Goal: Task Accomplishment & Management: Manage account settings

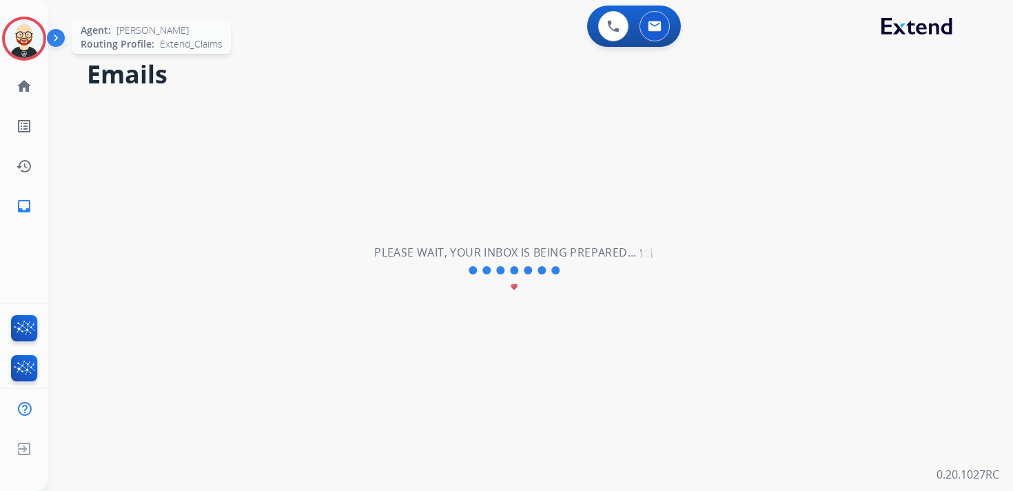
click at [10, 48] on img at bounding box center [24, 38] width 39 height 39
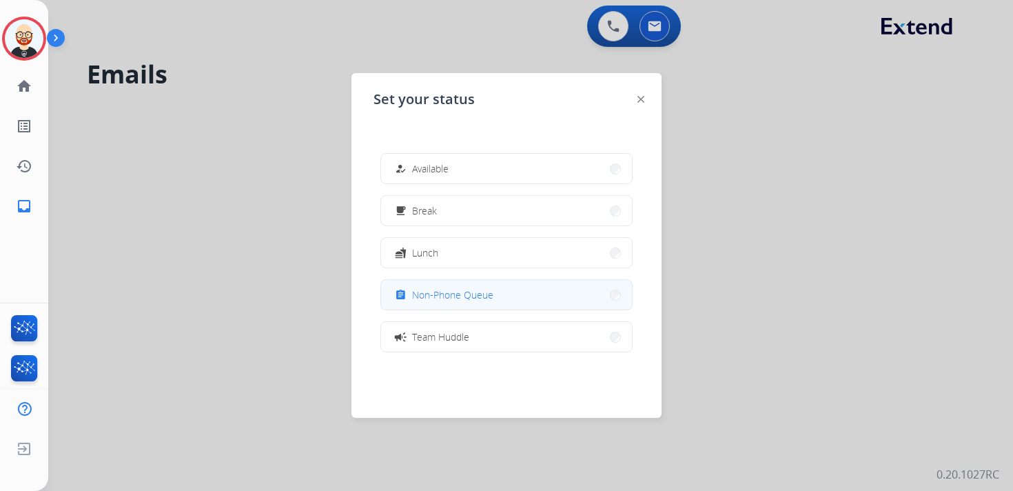
click at [486, 301] on div "assignment Non-Phone Queue" at bounding box center [442, 295] width 101 height 17
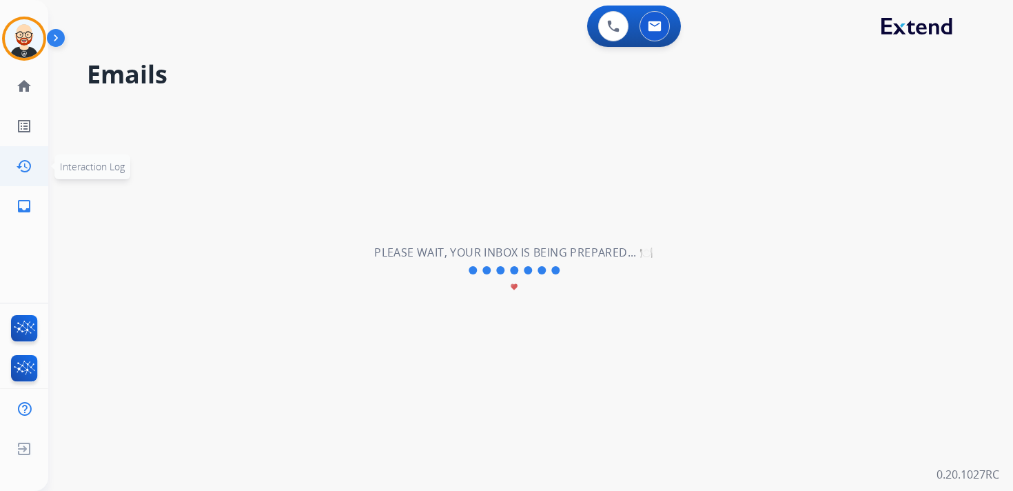
click at [30, 174] on link "history Interaction Log" at bounding box center [24, 166] width 39 height 39
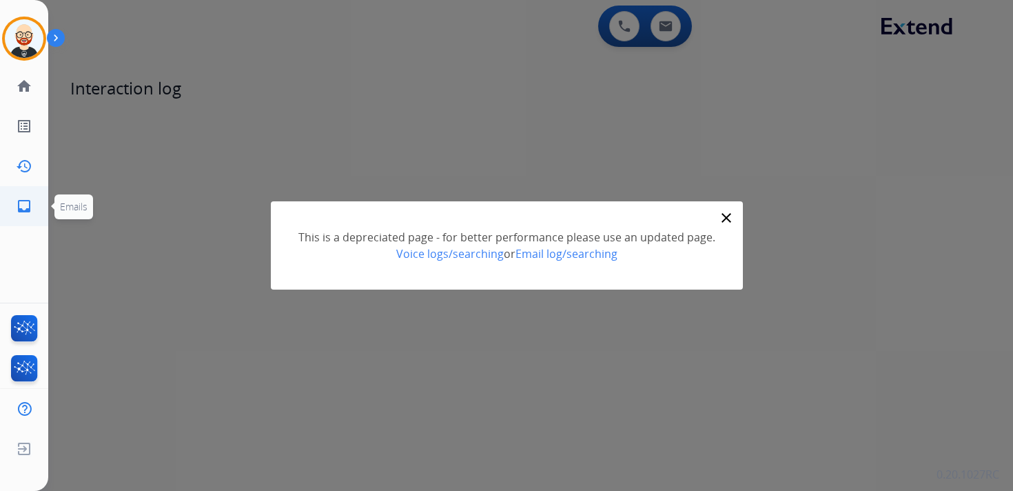
click at [29, 201] on mat-icon "inbox" at bounding box center [24, 206] width 17 height 17
select select "**********"
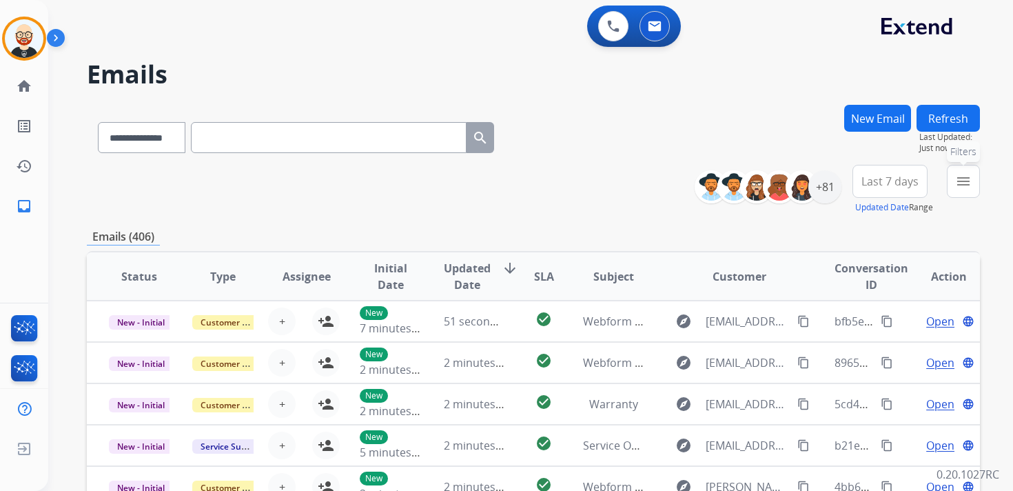
click at [956, 177] on mat-icon "menu" at bounding box center [963, 181] width 17 height 17
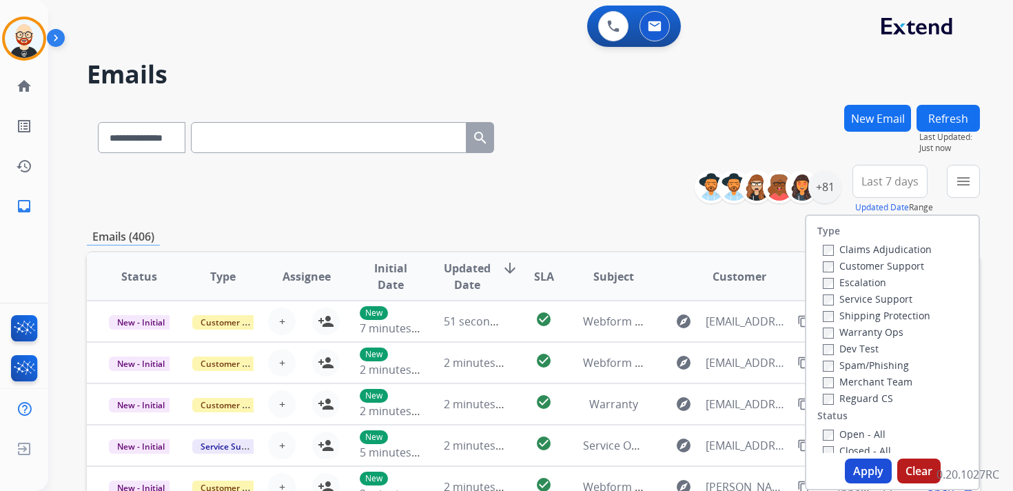
click at [868, 298] on label "Service Support" at bounding box center [868, 298] width 90 height 13
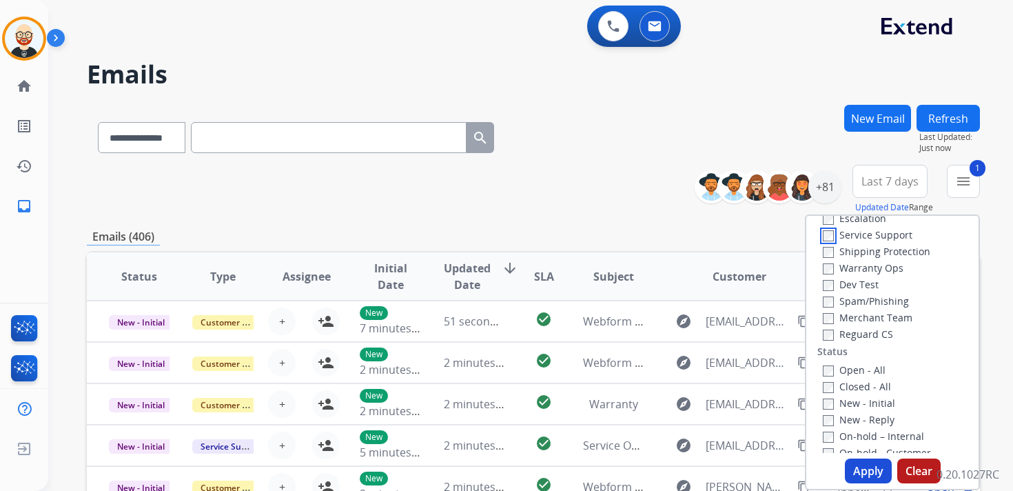
scroll to position [66, 0]
click at [854, 400] on label "New - Initial" at bounding box center [859, 400] width 72 height 13
click at [853, 417] on label "New - Reply" at bounding box center [859, 417] width 72 height 13
click at [855, 467] on button "Apply" at bounding box center [868, 470] width 47 height 25
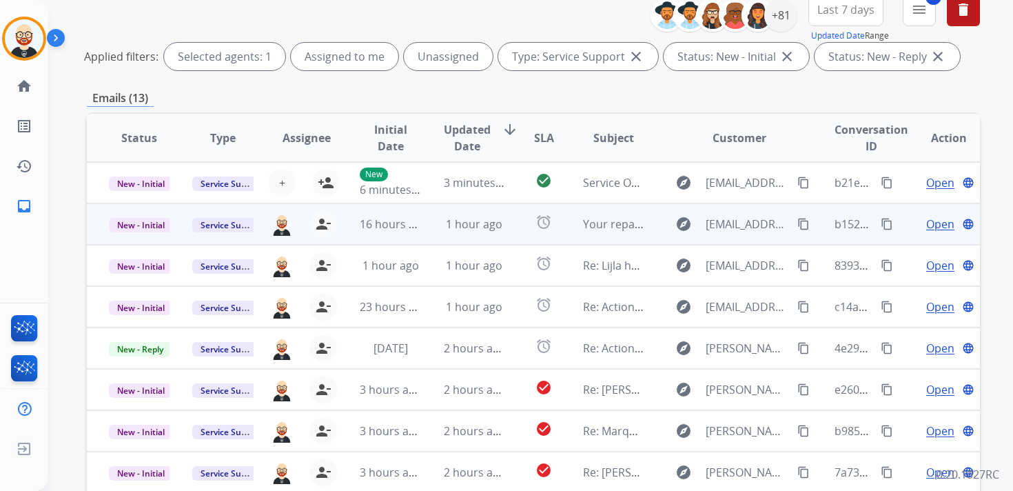
scroll to position [161, 0]
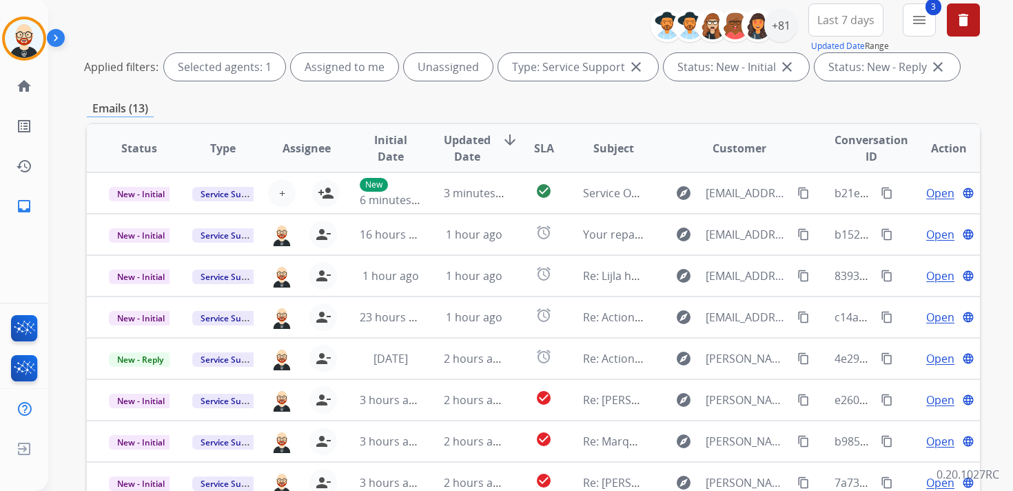
click at [473, 157] on span "Updated Date" at bounding box center [467, 148] width 47 height 33
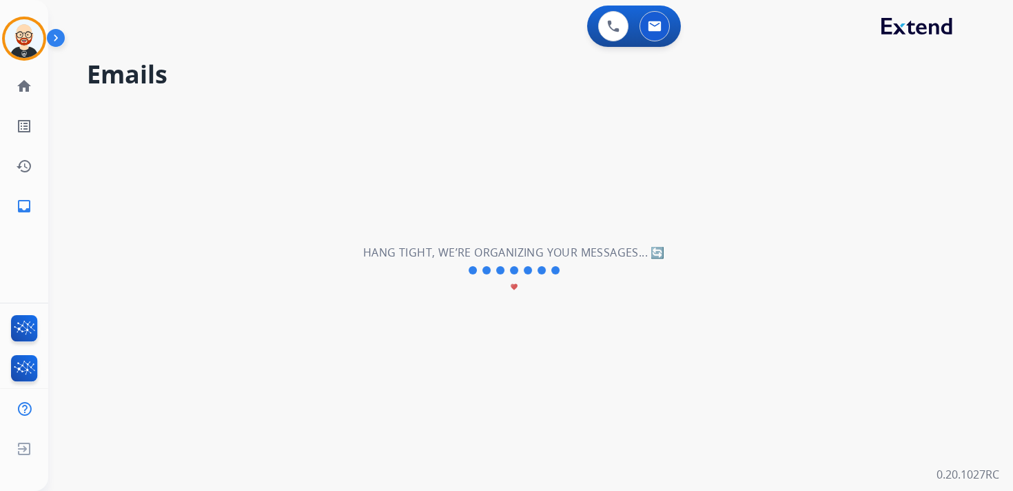
scroll to position [0, 0]
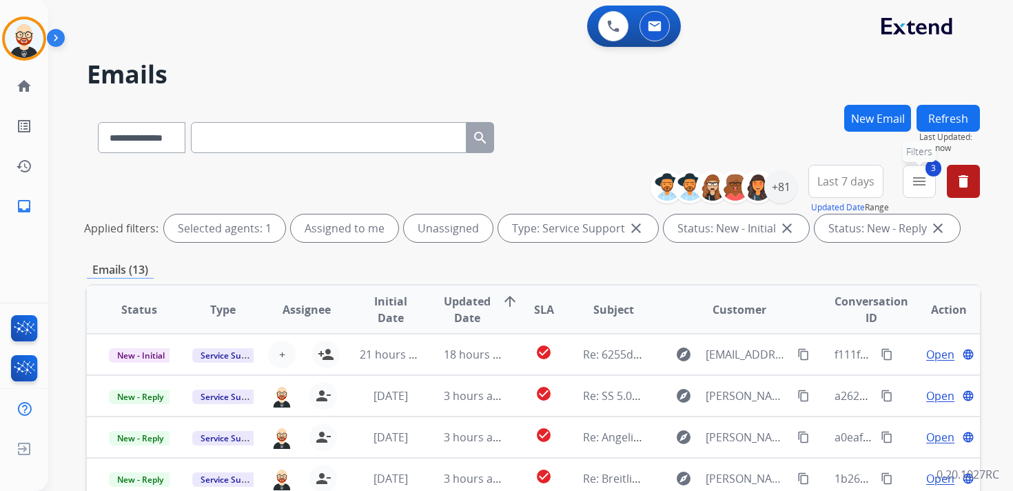
click at [908, 179] on button "3 menu Filters" at bounding box center [919, 181] width 33 height 33
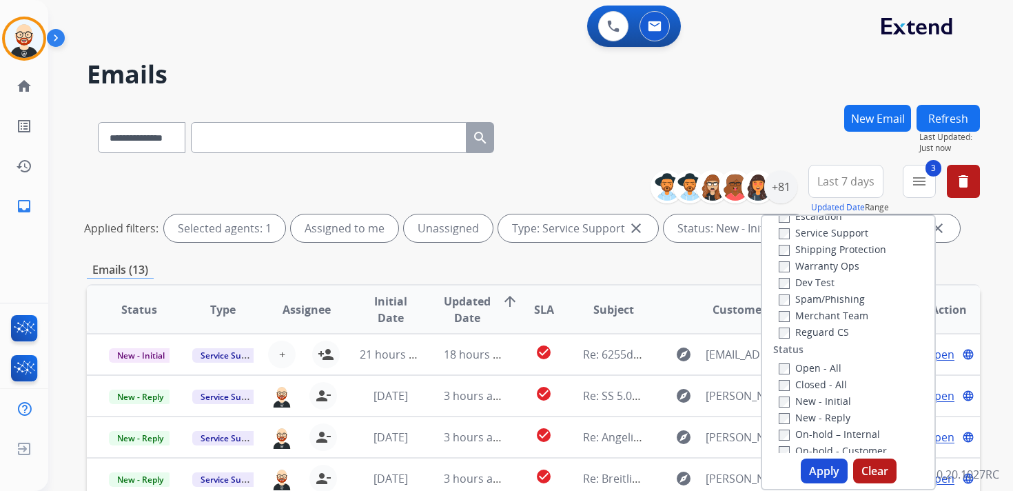
click at [824, 237] on label "Service Support" at bounding box center [824, 232] width 90 height 13
click at [819, 462] on button "Apply" at bounding box center [824, 470] width 47 height 25
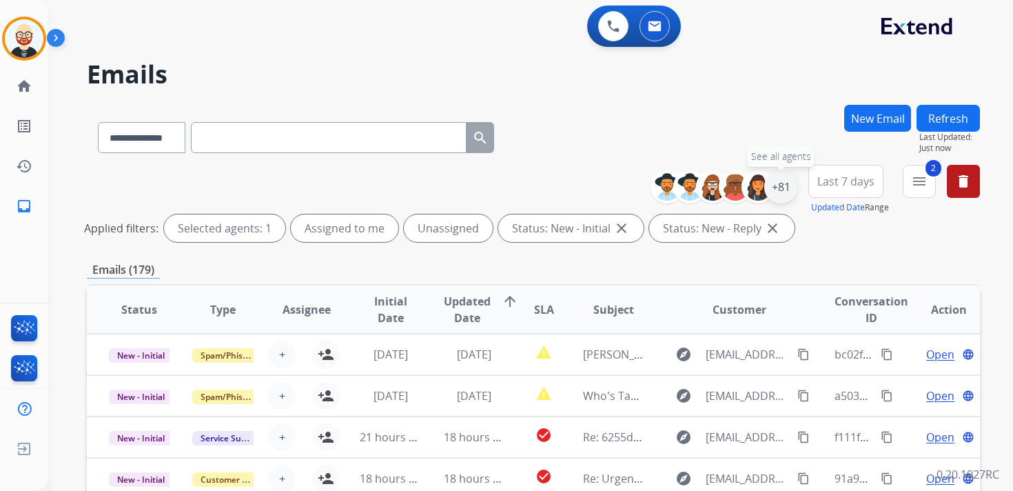
click at [782, 186] on div "+81" at bounding box center [780, 186] width 33 height 33
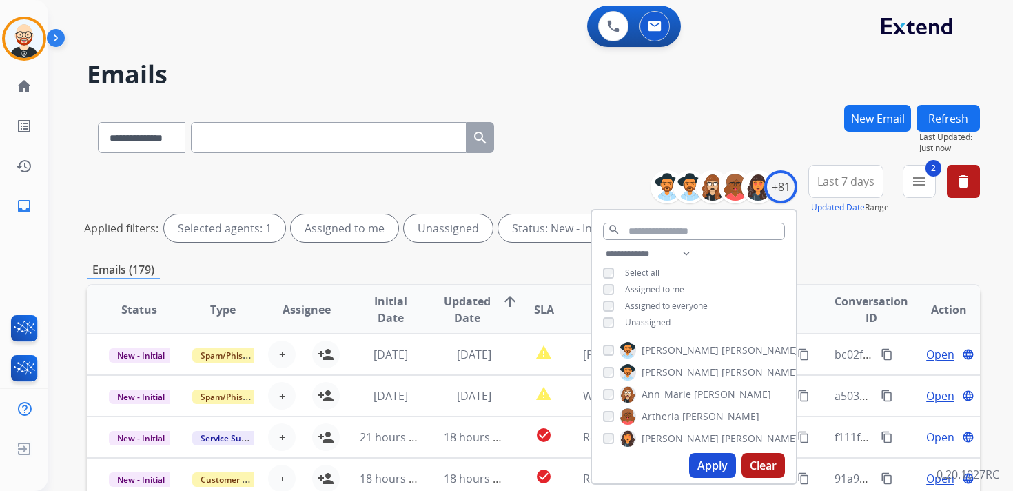
click at [662, 320] on span "Unassigned" at bounding box center [647, 322] width 45 height 12
click at [702, 468] on button "Apply" at bounding box center [712, 465] width 47 height 25
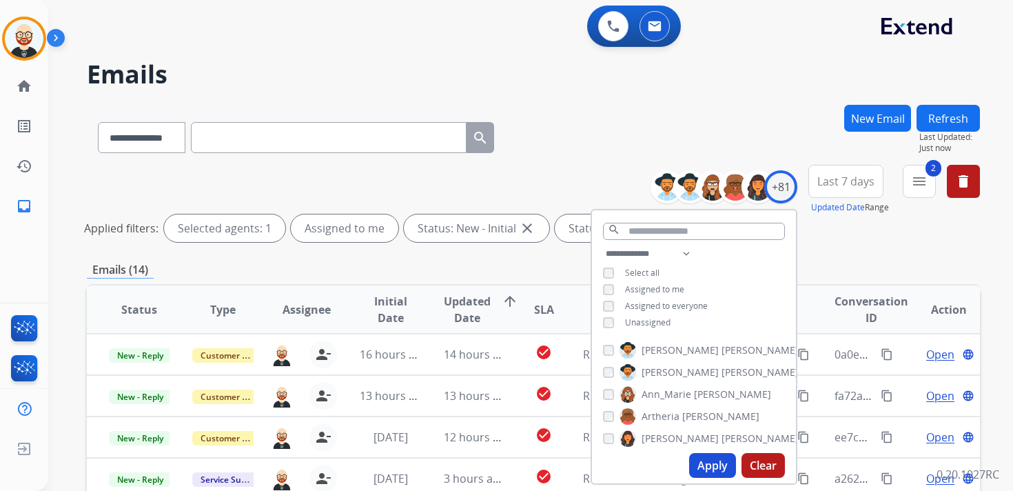
click at [831, 192] on button "Last 7 days" at bounding box center [845, 181] width 75 height 33
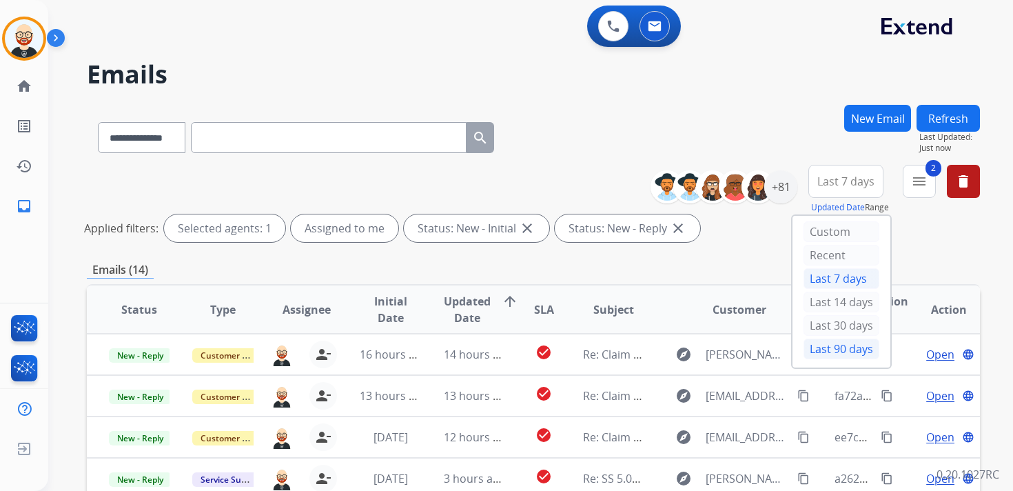
click at [817, 338] on div "Last 90 days" at bounding box center [842, 348] width 76 height 21
click at [658, 265] on div "Emails (14)" at bounding box center [533, 269] width 893 height 17
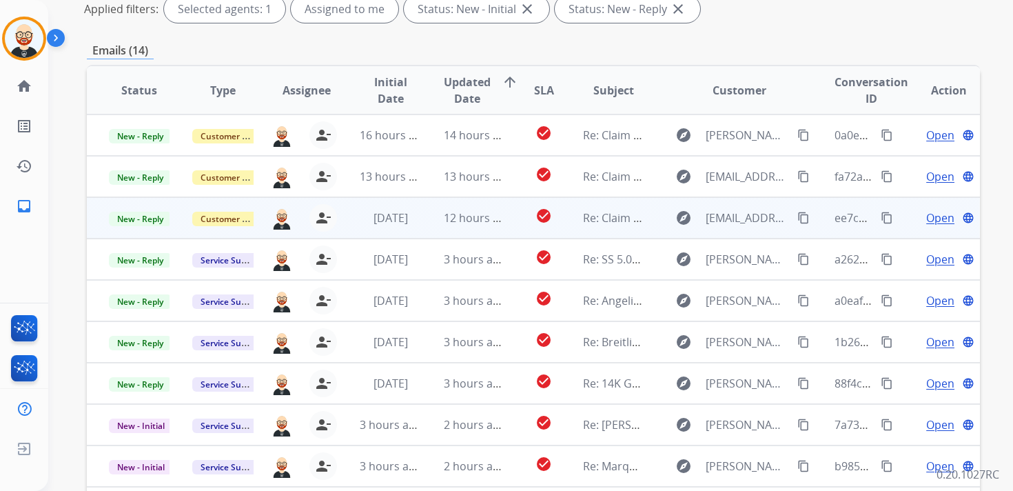
scroll to position [1, 0]
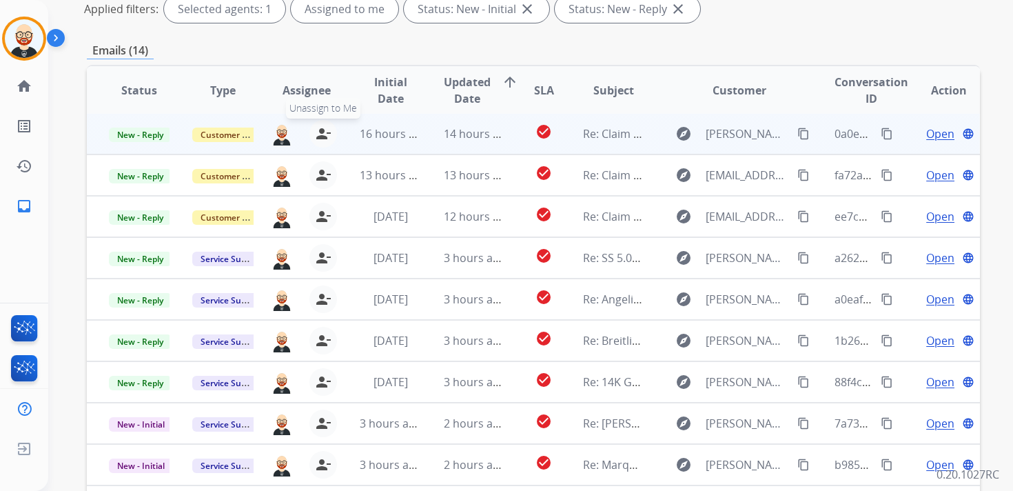
click at [325, 134] on mat-icon "person_remove" at bounding box center [323, 133] width 17 height 17
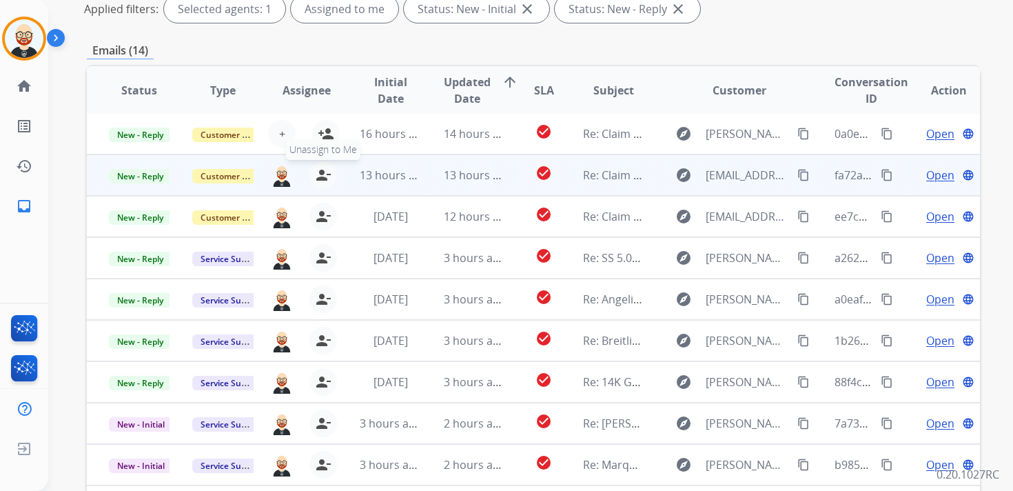
click at [320, 173] on mat-icon "person_remove" at bounding box center [323, 175] width 17 height 17
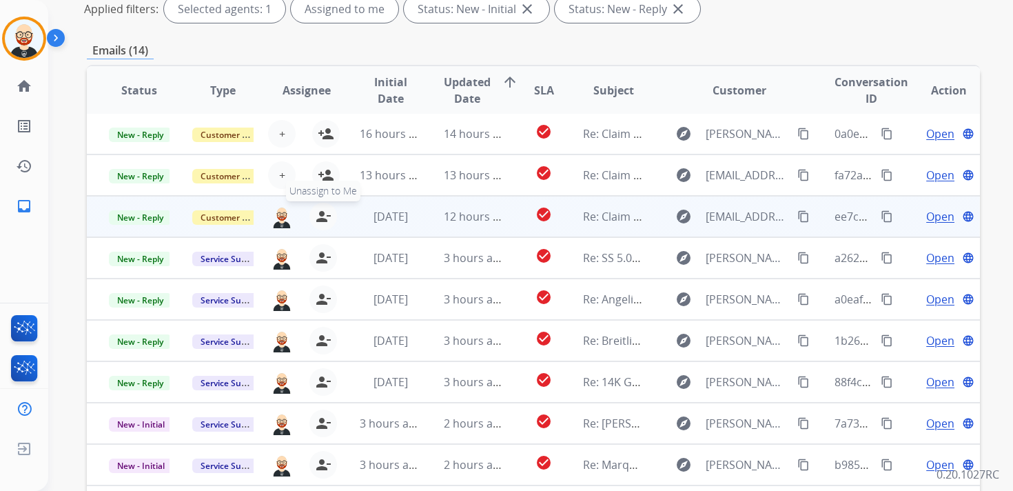
click at [319, 216] on mat-icon "person_remove" at bounding box center [323, 216] width 17 height 17
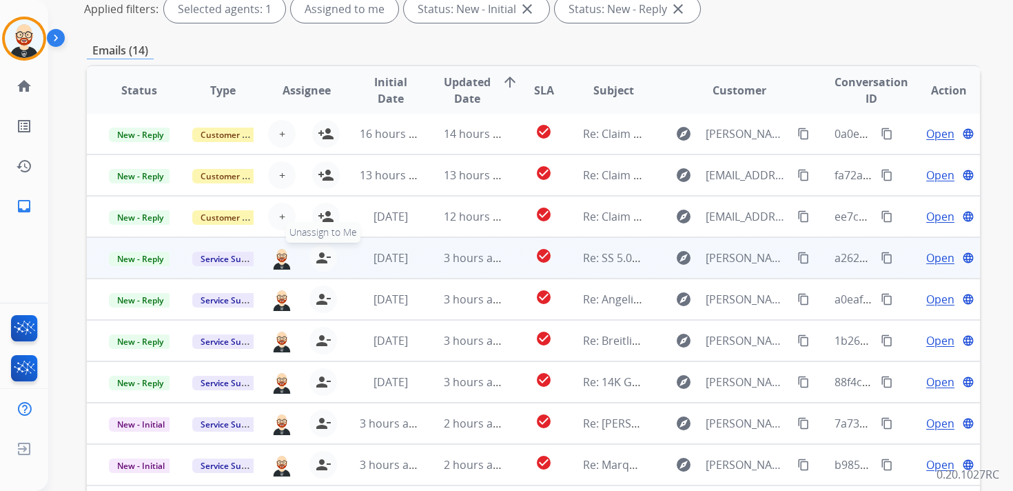
click at [318, 263] on mat-icon "person_remove" at bounding box center [323, 257] width 17 height 17
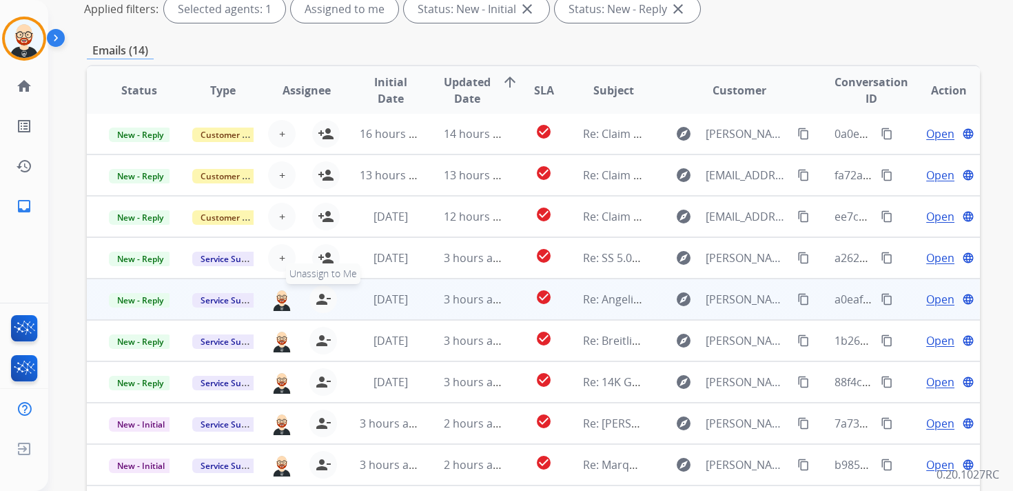
click at [318, 296] on mat-icon "person_remove" at bounding box center [323, 299] width 17 height 17
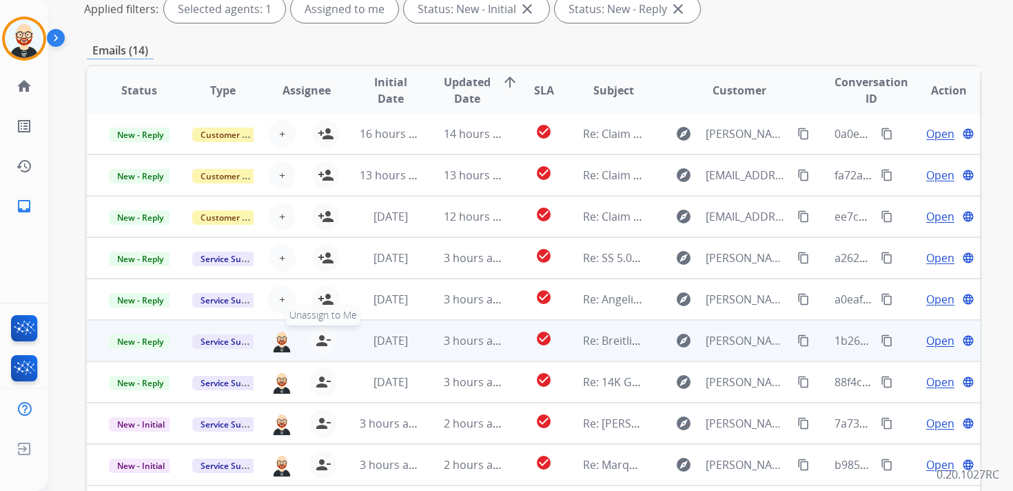
click at [320, 343] on mat-icon "person_remove" at bounding box center [323, 340] width 17 height 17
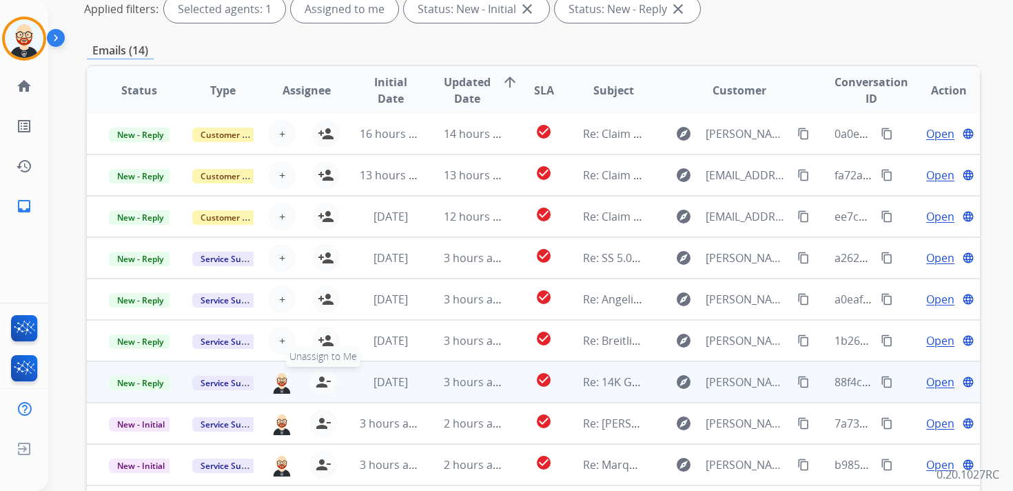
click at [320, 376] on mat-icon "person_remove" at bounding box center [323, 382] width 17 height 17
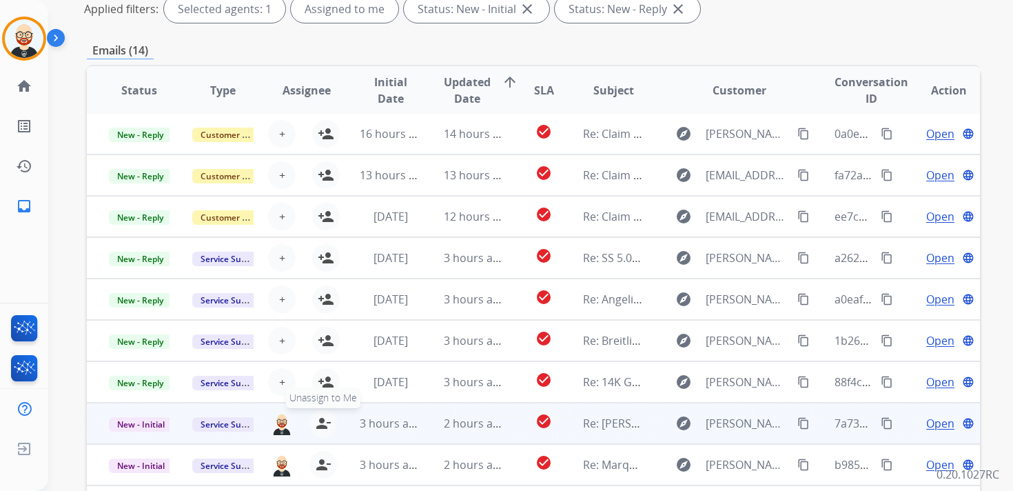
click at [320, 420] on mat-icon "person_remove" at bounding box center [323, 423] width 17 height 17
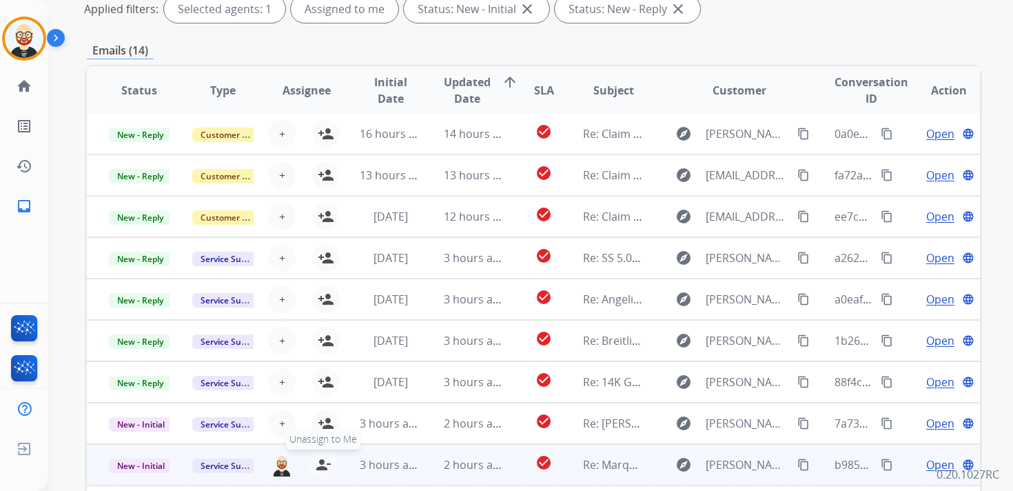
click at [320, 462] on mat-icon "person_remove" at bounding box center [323, 464] width 17 height 17
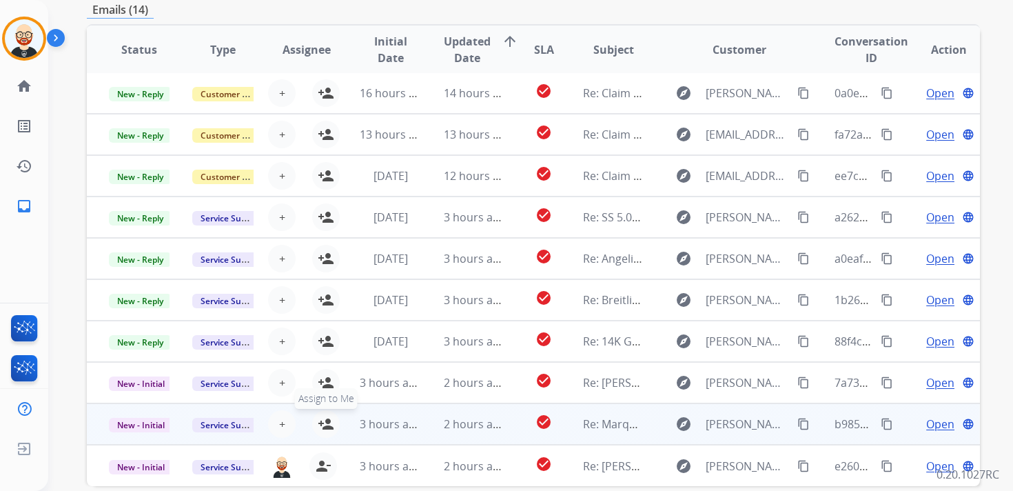
scroll to position [262, 0]
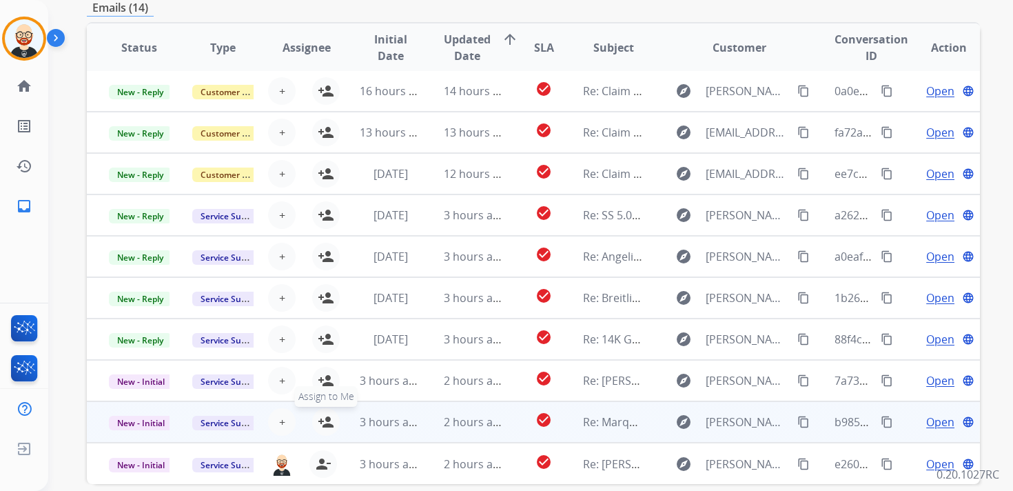
click at [320, 462] on mat-icon "person_remove" at bounding box center [323, 464] width 17 height 17
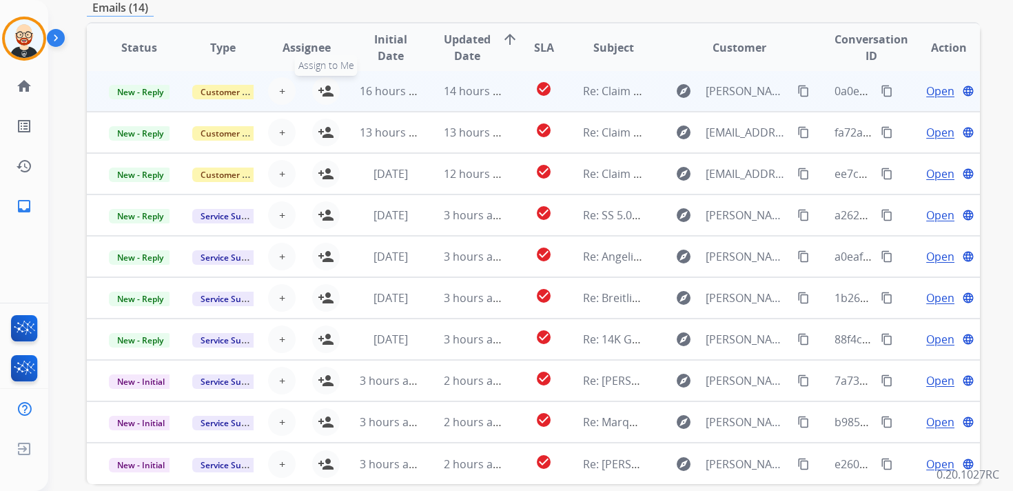
click at [323, 89] on mat-icon "person_add" at bounding box center [326, 91] width 17 height 17
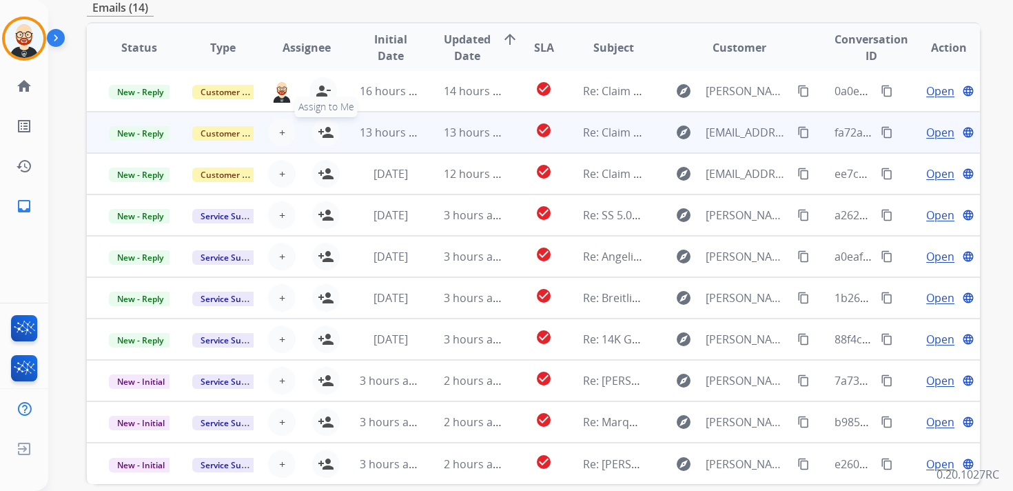
click at [323, 130] on mat-icon "person_add" at bounding box center [326, 132] width 17 height 17
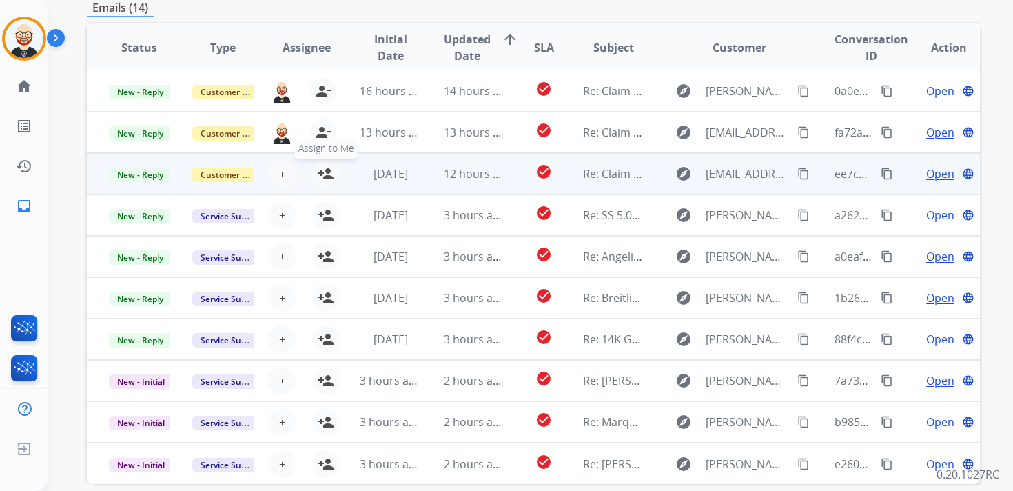
click at [324, 185] on button "person_add Assign to Me" at bounding box center [326, 174] width 28 height 28
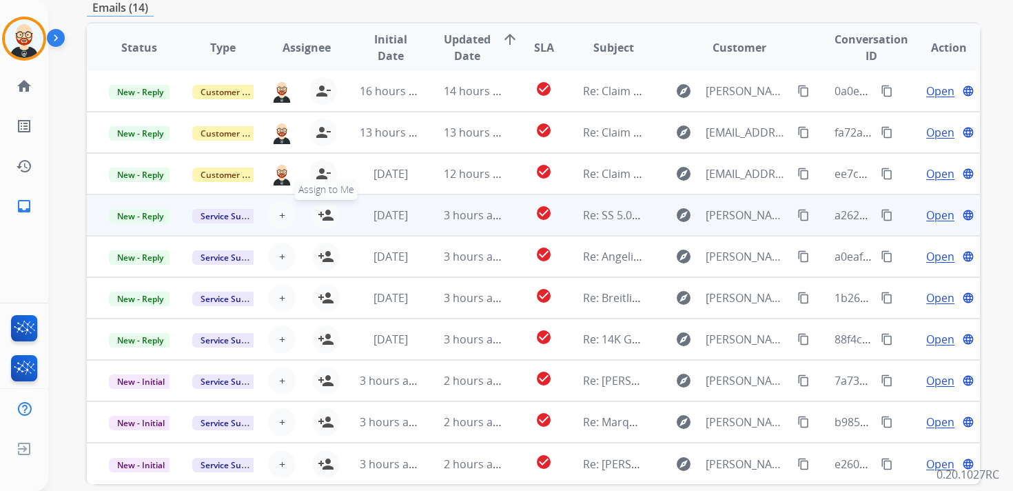
click at [323, 216] on mat-icon "person_add" at bounding box center [326, 215] width 17 height 17
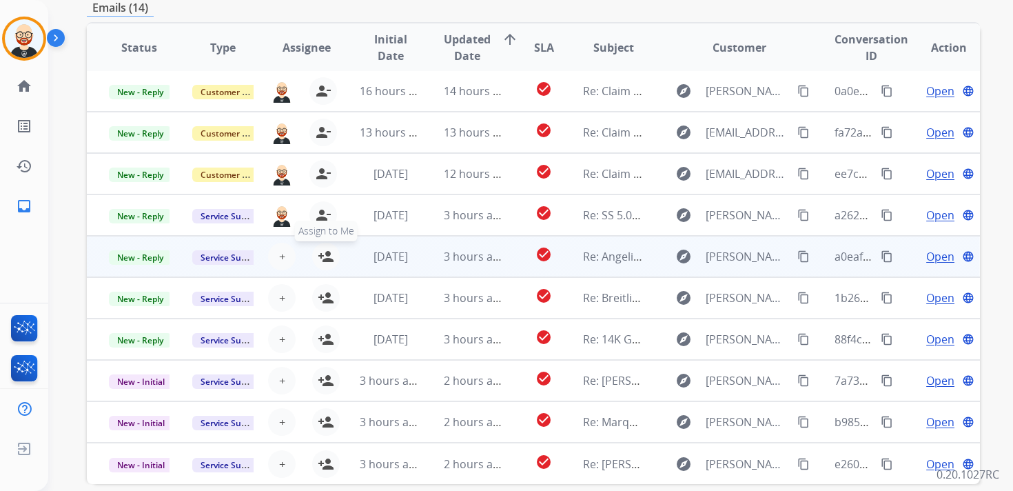
click at [323, 261] on mat-icon "person_add" at bounding box center [326, 256] width 17 height 17
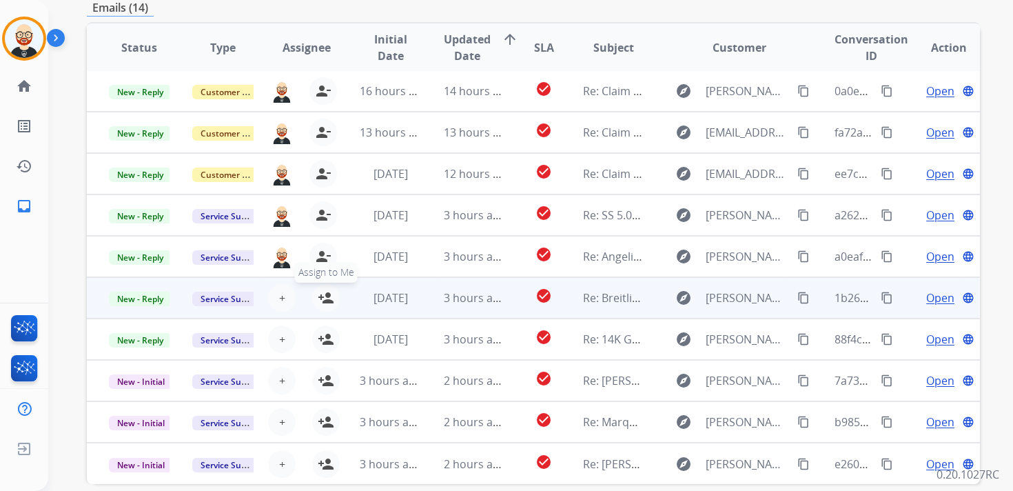
click at [329, 305] on mat-icon "person_add" at bounding box center [326, 297] width 17 height 17
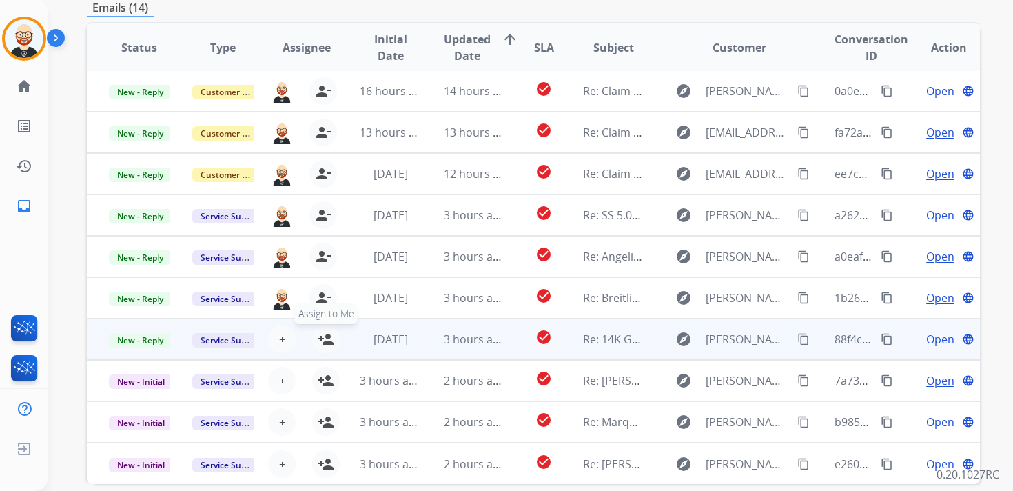
click at [327, 340] on mat-icon "person_add" at bounding box center [326, 339] width 17 height 17
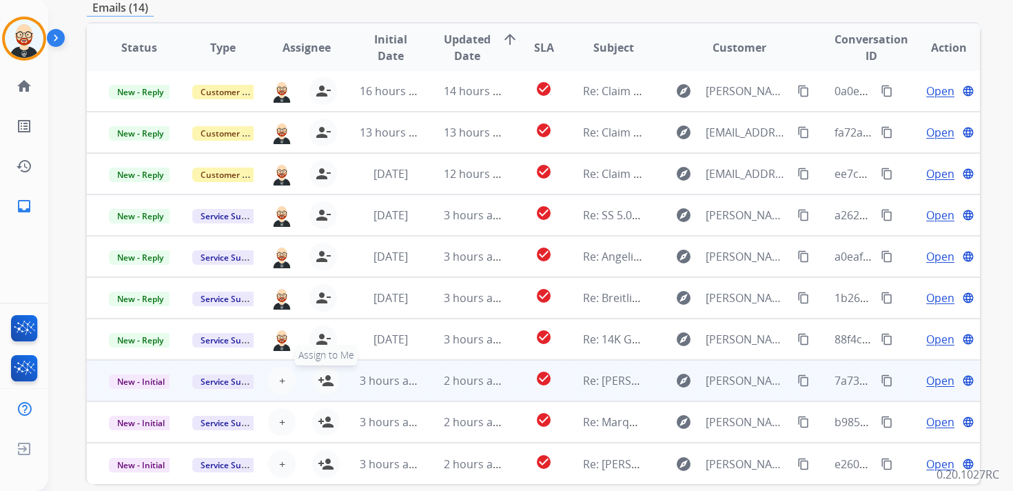
click at [326, 376] on mat-icon "person_add" at bounding box center [326, 380] width 17 height 17
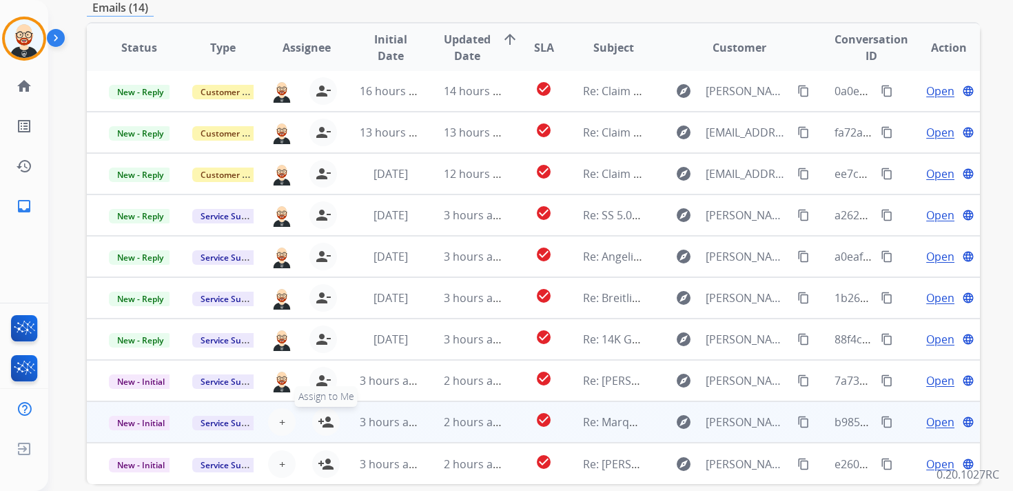
click at [325, 411] on button "person_add Assign to Me" at bounding box center [326, 422] width 28 height 28
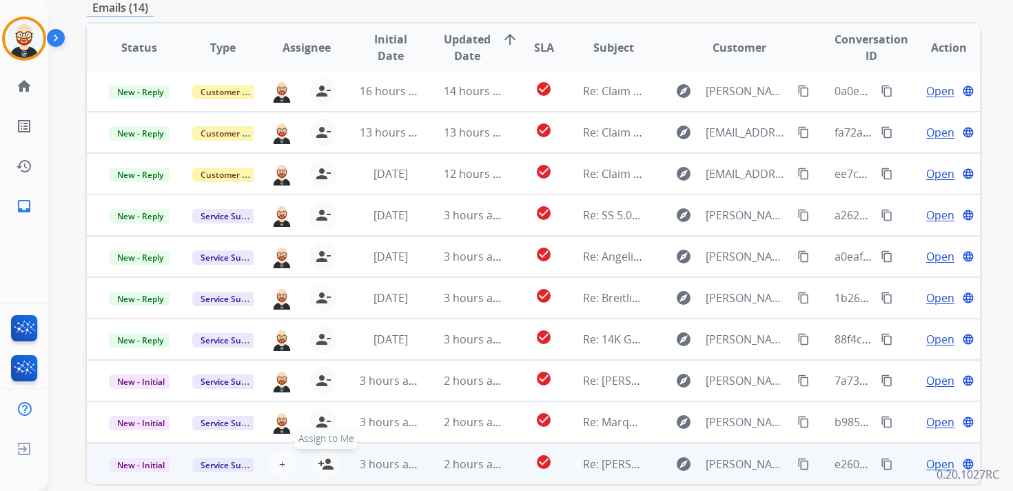
click at [320, 467] on mat-icon "person_add" at bounding box center [326, 464] width 17 height 17
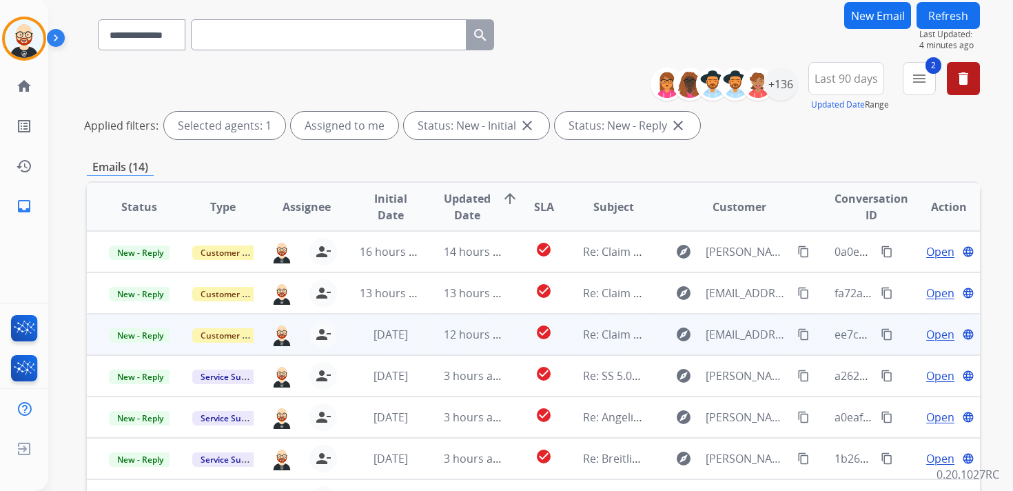
scroll to position [0, 0]
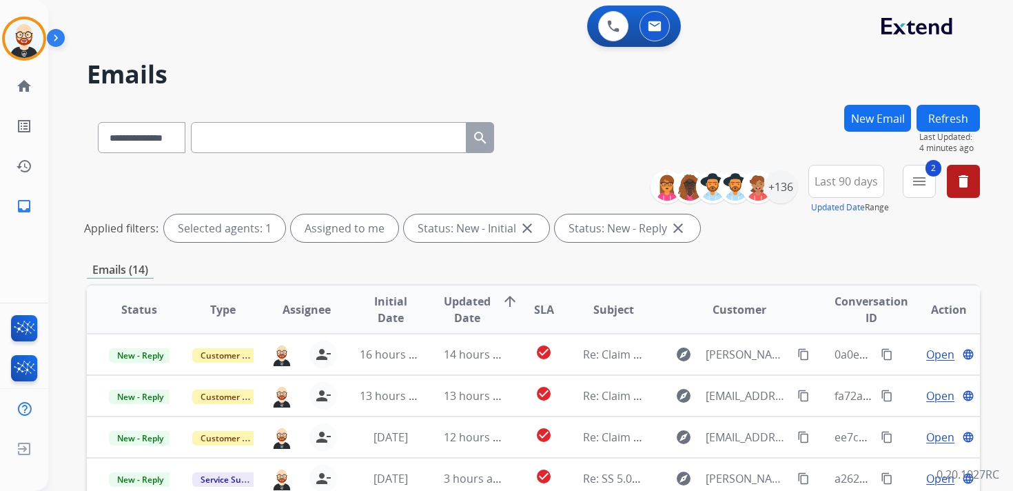
click at [948, 123] on button "Refresh" at bounding box center [948, 118] width 63 height 27
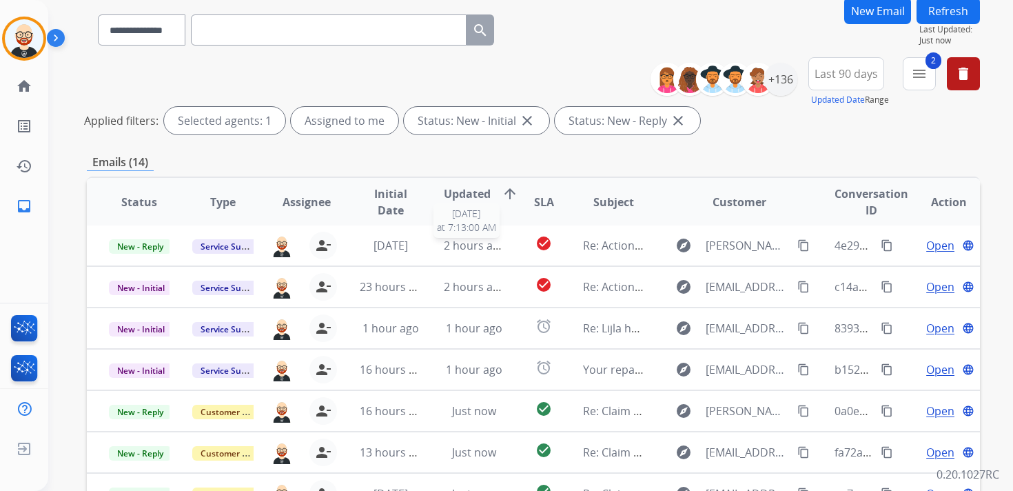
scroll to position [116, 0]
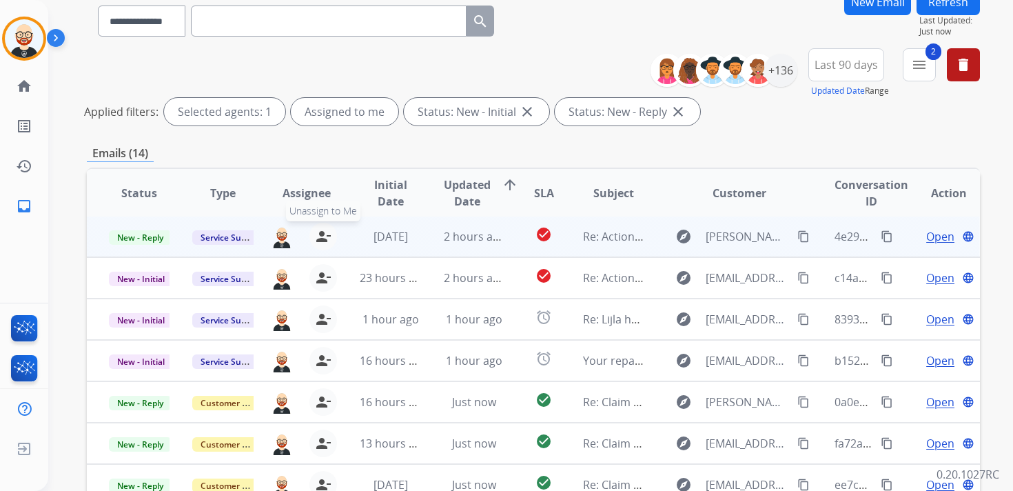
click at [323, 238] on mat-icon "person_remove" at bounding box center [323, 236] width 17 height 17
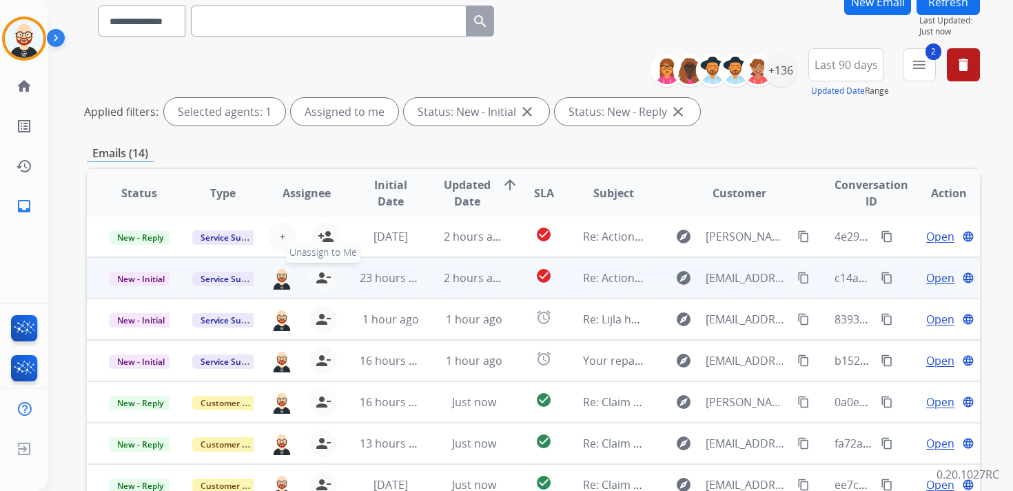
click at [319, 272] on mat-icon "person_remove" at bounding box center [323, 277] width 17 height 17
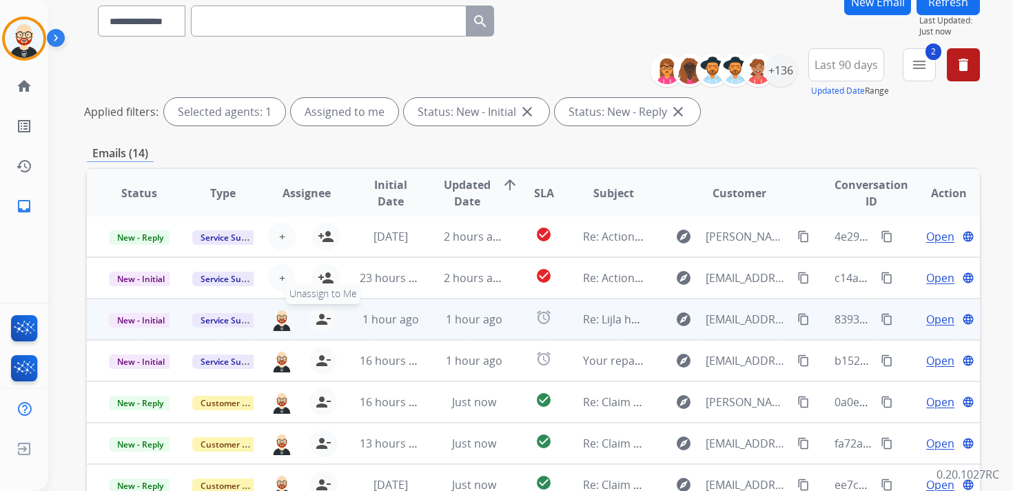
click at [319, 314] on mat-icon "person_remove" at bounding box center [323, 319] width 17 height 17
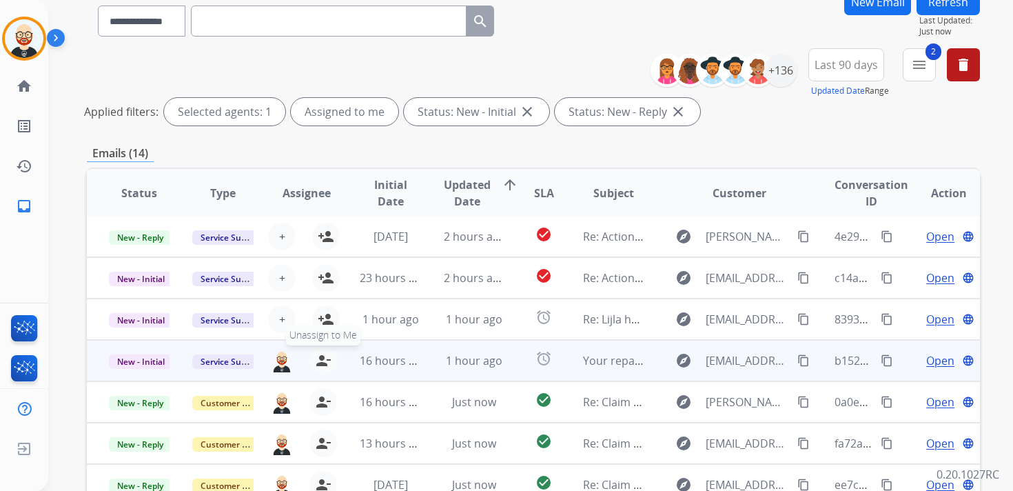
click at [326, 360] on mat-icon "person_remove" at bounding box center [323, 360] width 17 height 17
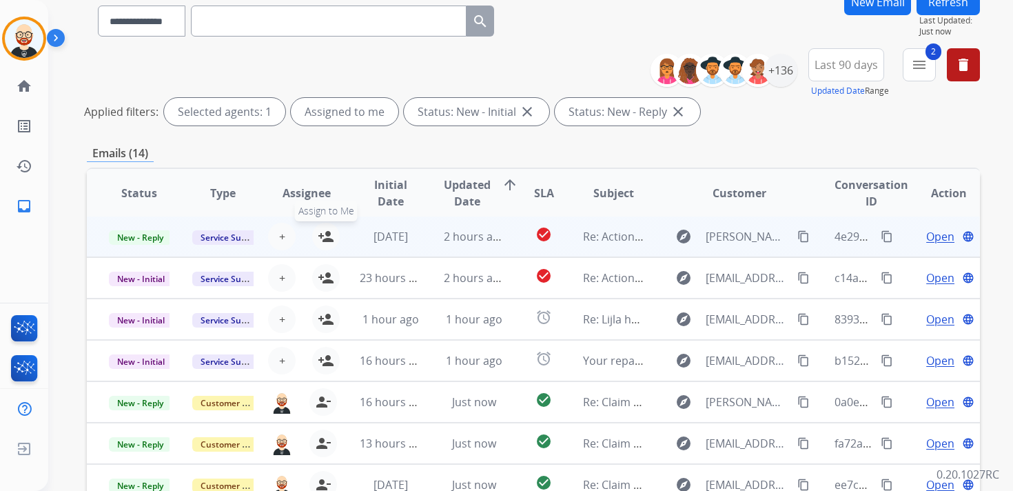
click at [330, 234] on mat-icon "person_add" at bounding box center [326, 236] width 17 height 17
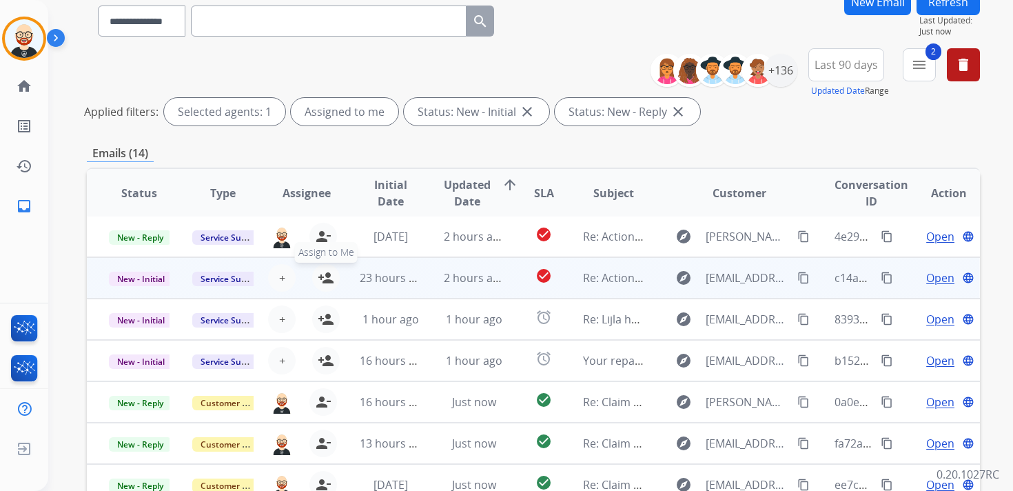
click at [329, 274] on mat-icon "person_add" at bounding box center [326, 277] width 17 height 17
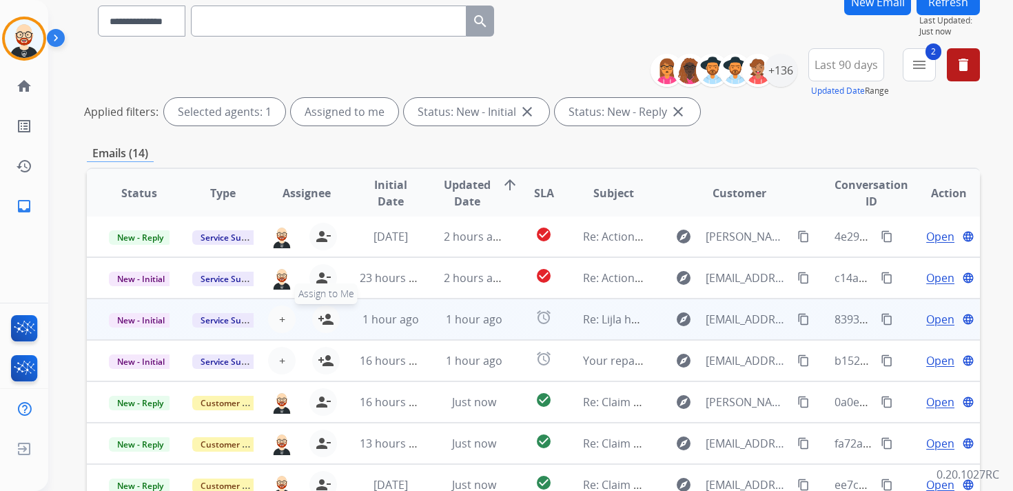
click at [327, 318] on mat-icon "person_add" at bounding box center [326, 319] width 17 height 17
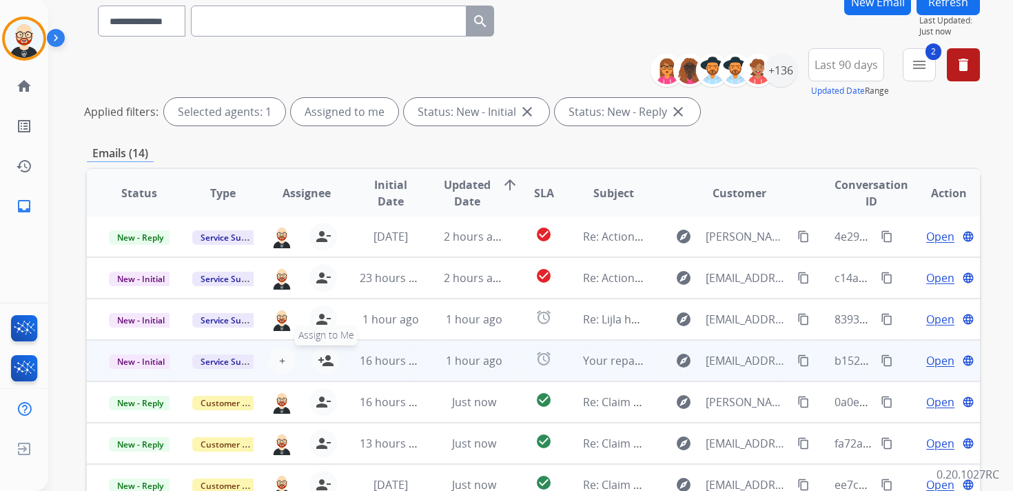
click at [324, 365] on mat-icon "person_add" at bounding box center [326, 360] width 17 height 17
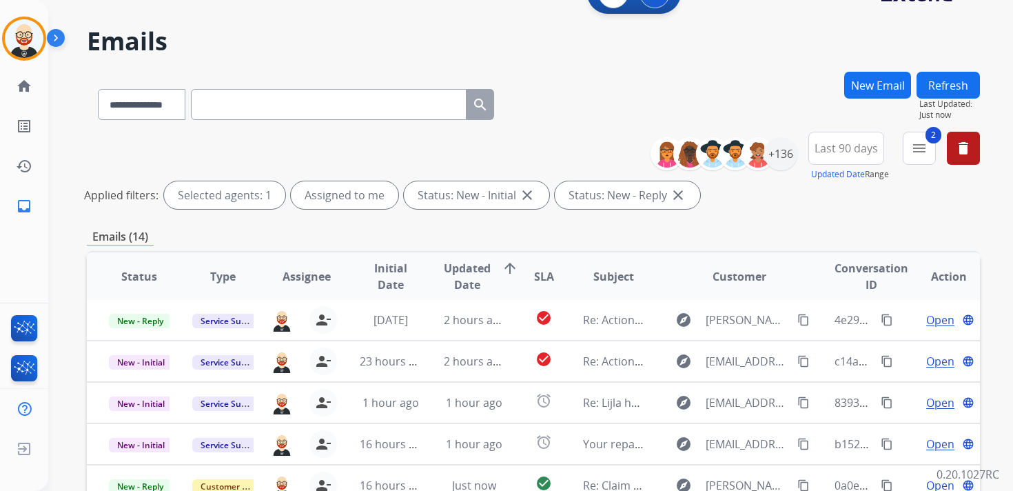
scroll to position [0, 0]
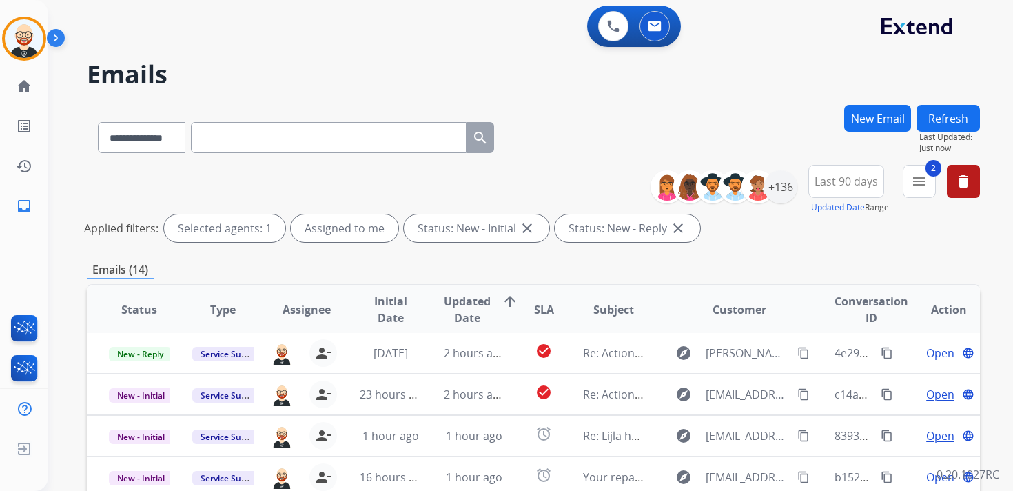
click at [950, 120] on button "Refresh" at bounding box center [948, 118] width 63 height 27
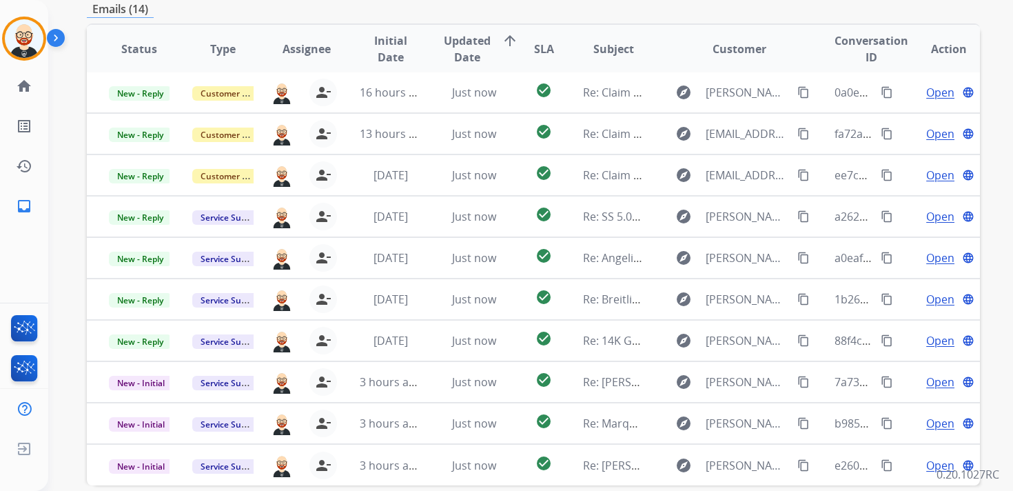
scroll to position [270, 0]
